Goal: Navigation & Orientation: Find specific page/section

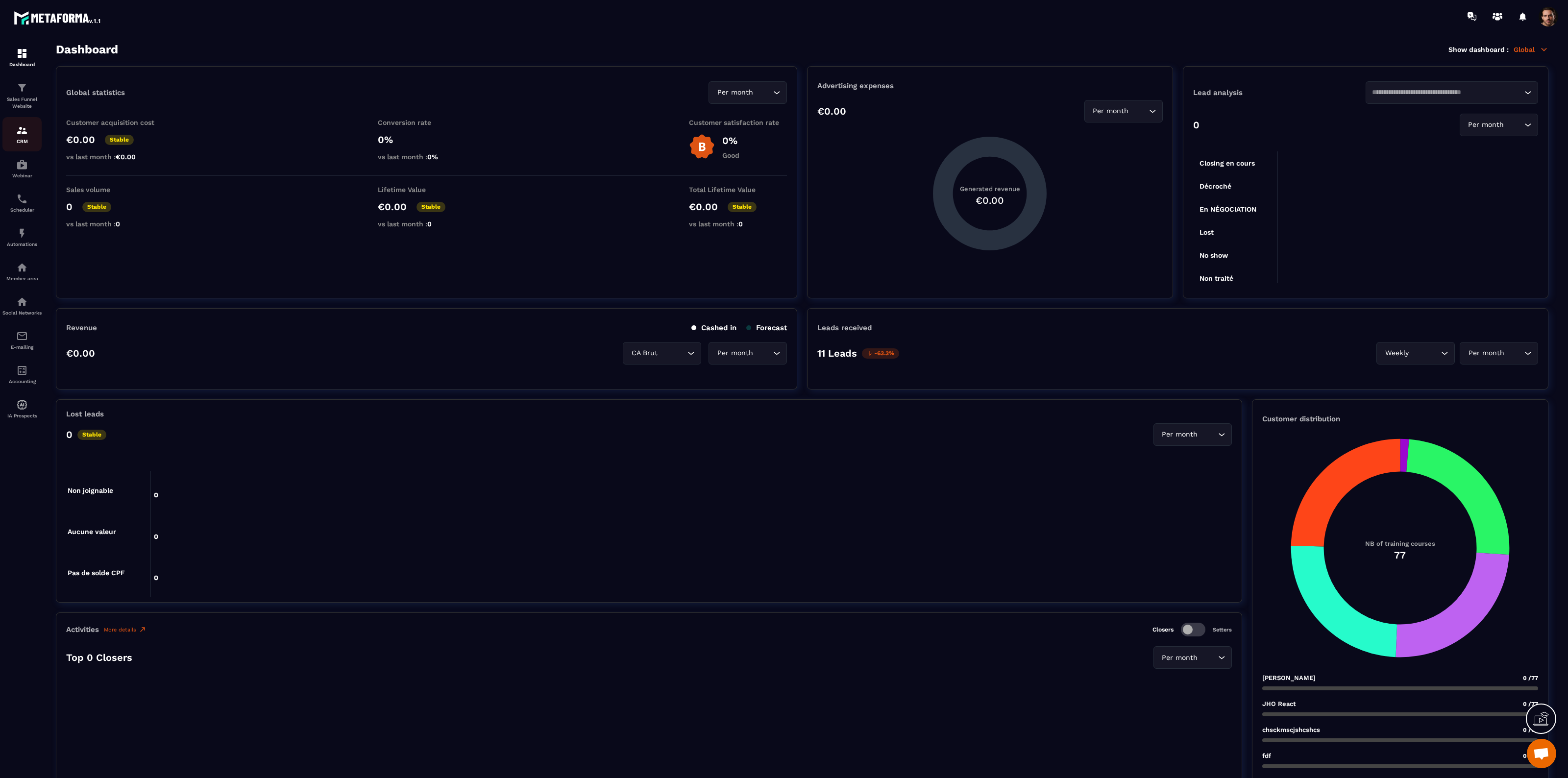
click at [25, 135] on img at bounding box center [22, 131] width 12 height 12
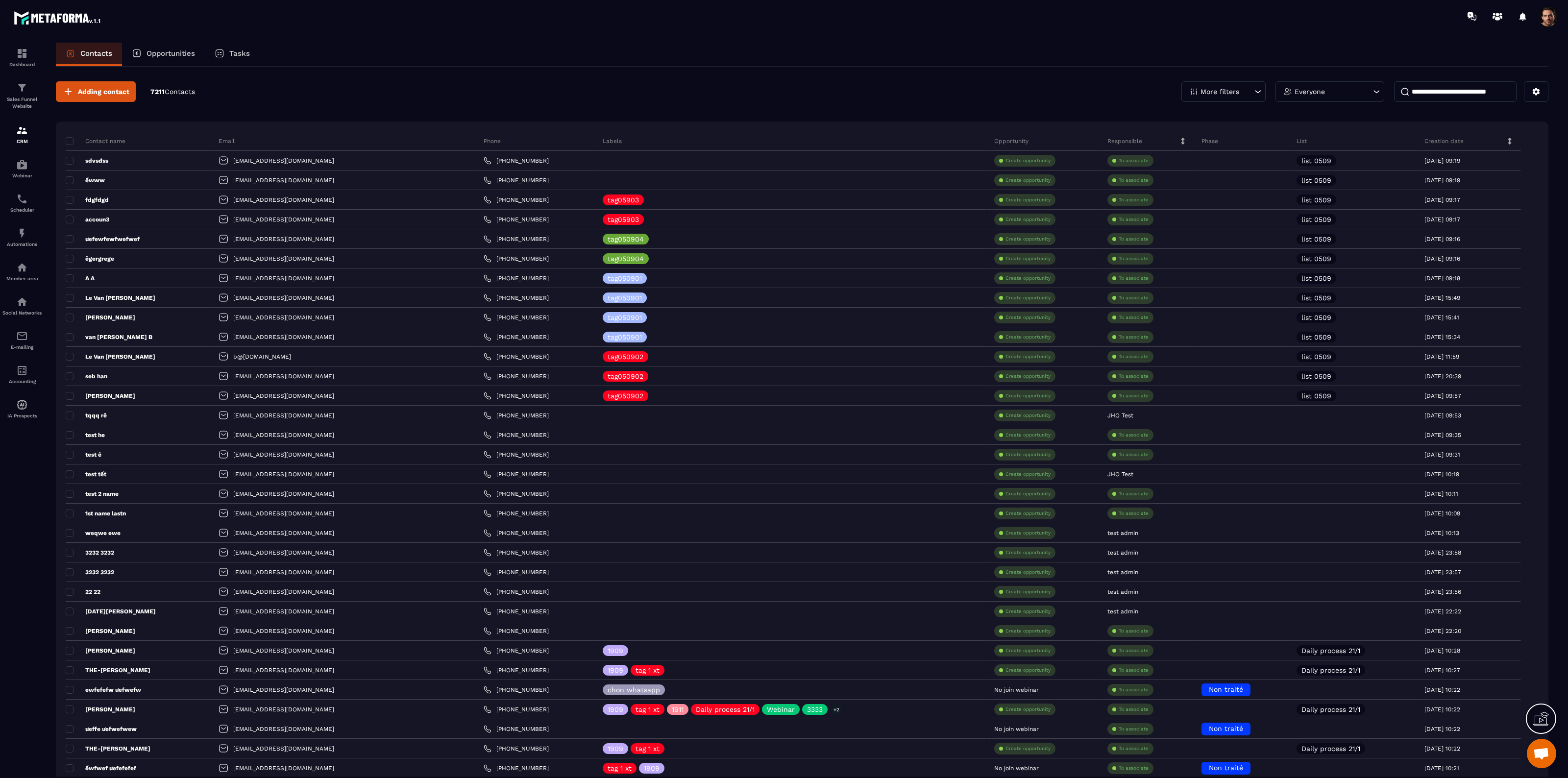
click at [161, 51] on p "Opportunities" at bounding box center [171, 53] width 49 height 9
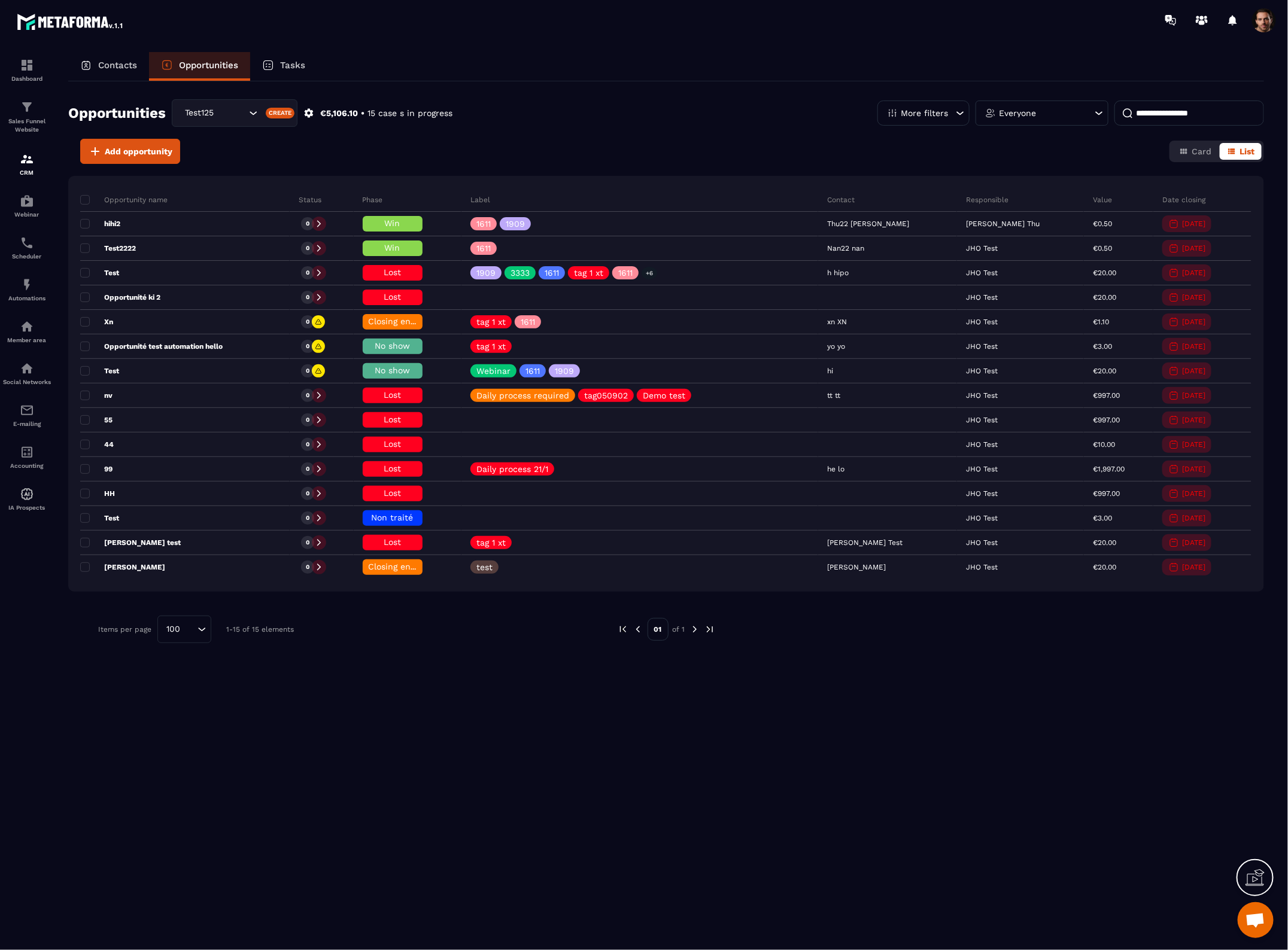
click at [303, 59] on p "Tasks" at bounding box center [293, 65] width 25 height 11
